Goal: Browse casually

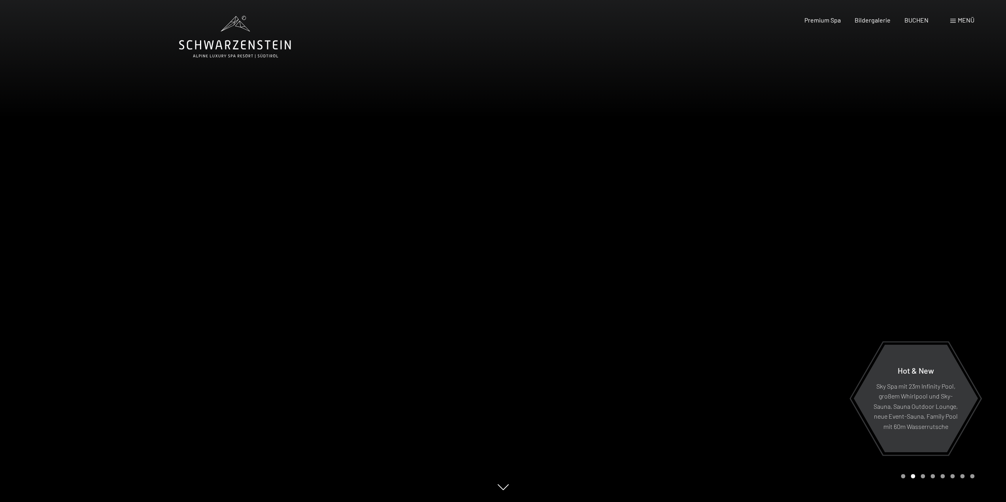
drag, startPoint x: 250, startPoint y: 47, endPoint x: 224, endPoint y: 95, distance: 54.5
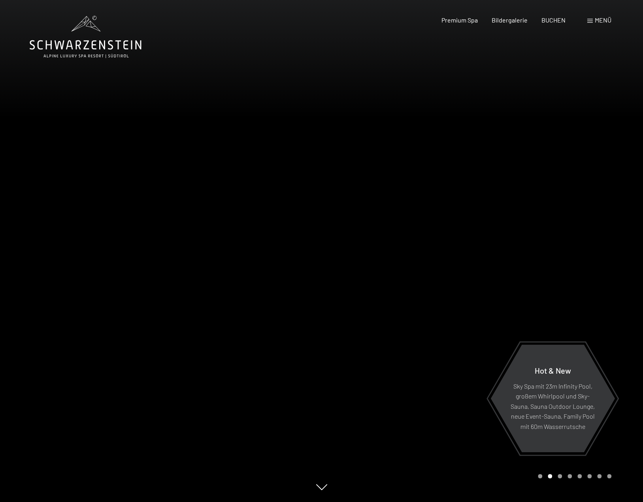
click at [477, 97] on div at bounding box center [483, 251] width 322 height 502
click at [344, 237] on div at bounding box center [483, 251] width 322 height 502
